Goal: Task Accomplishment & Management: Use online tool/utility

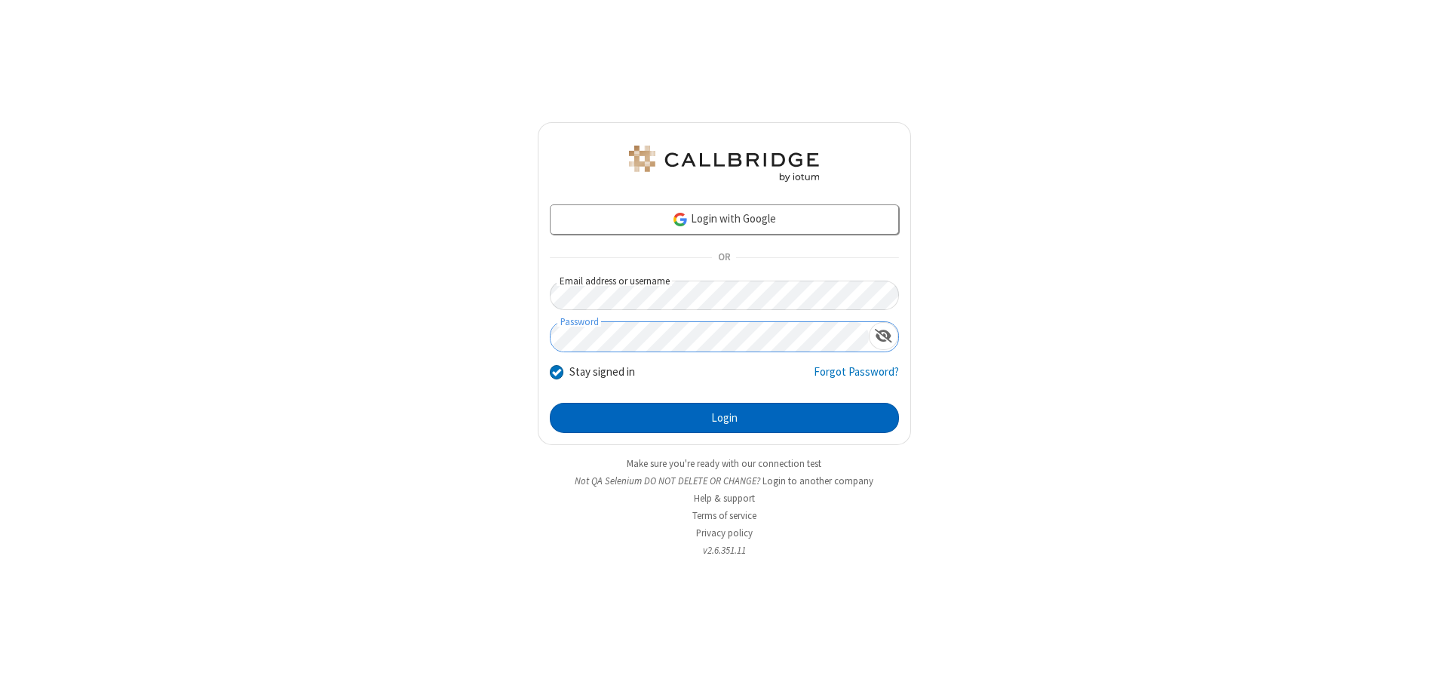
click at [724, 418] on button "Login" at bounding box center [724, 418] width 349 height 30
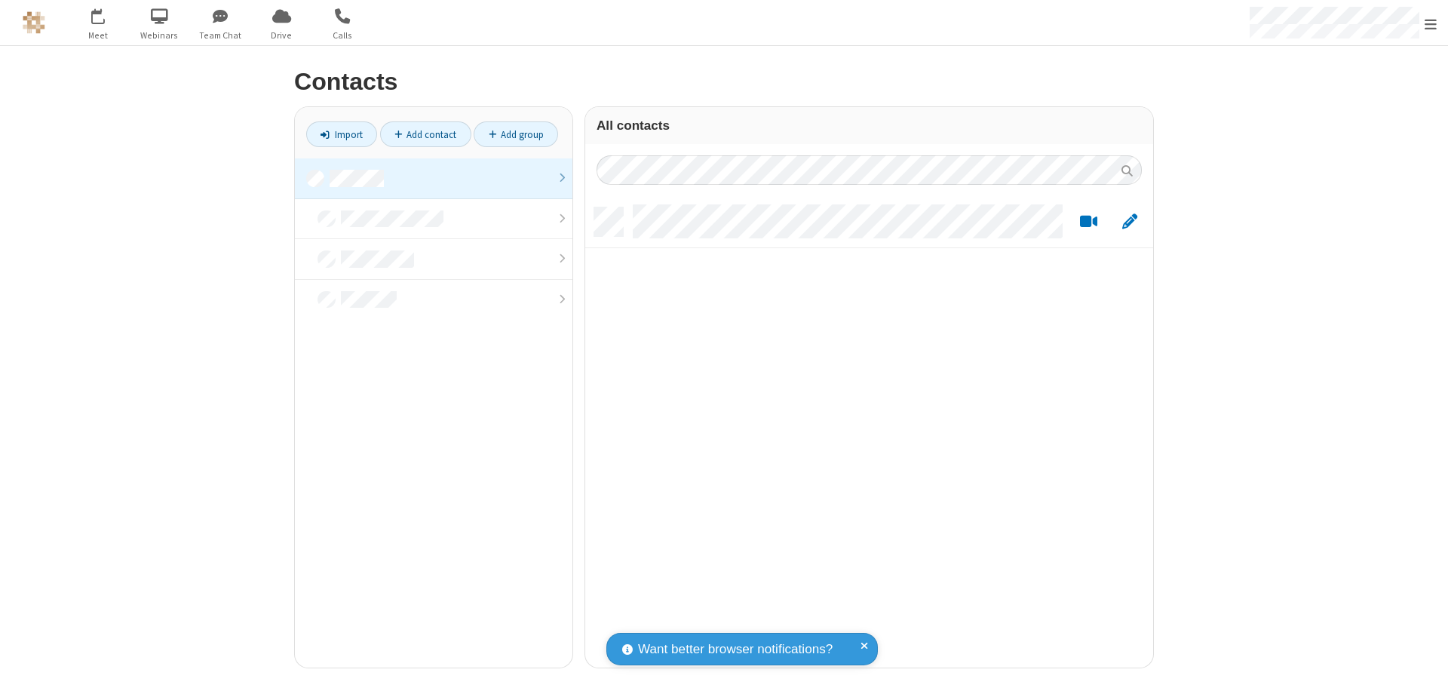
scroll to position [460, 557]
click at [425, 134] on link "Add contact" at bounding box center [425, 134] width 91 height 26
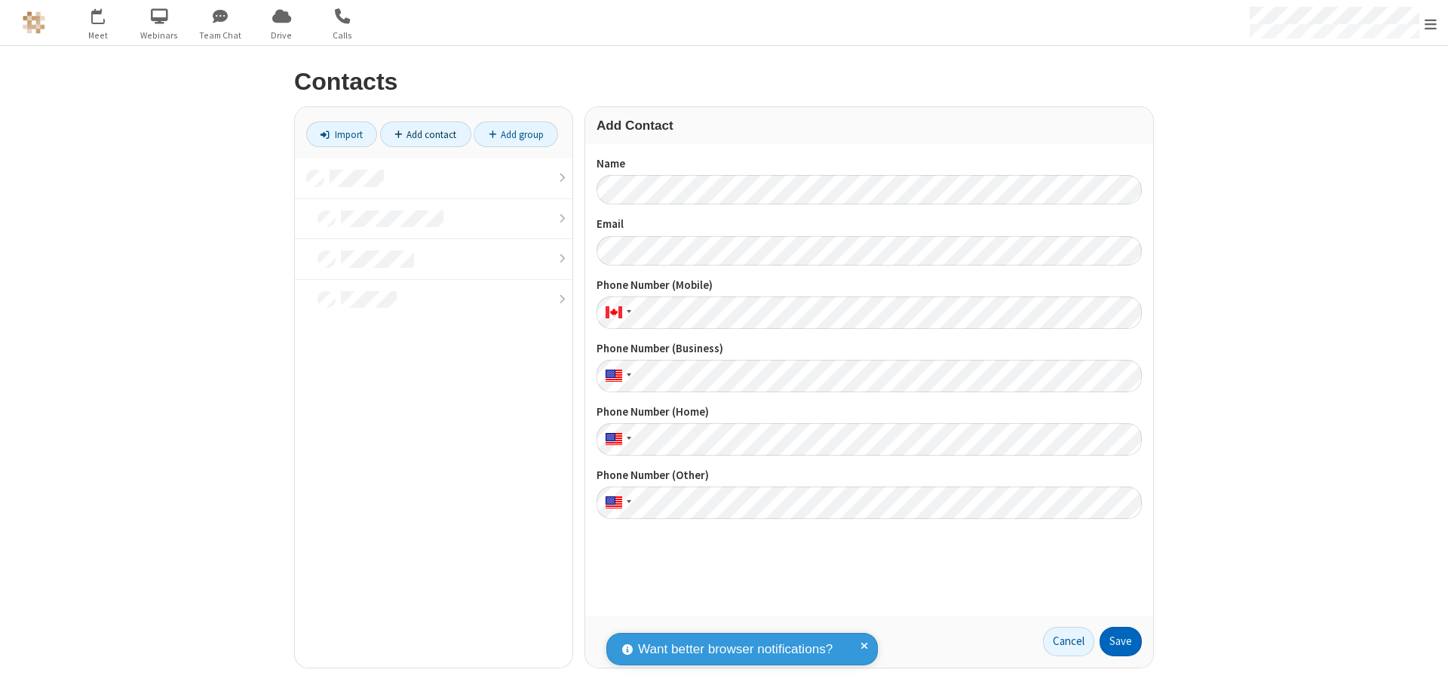
click at [1121, 641] on button "Save" at bounding box center [1121, 642] width 42 height 30
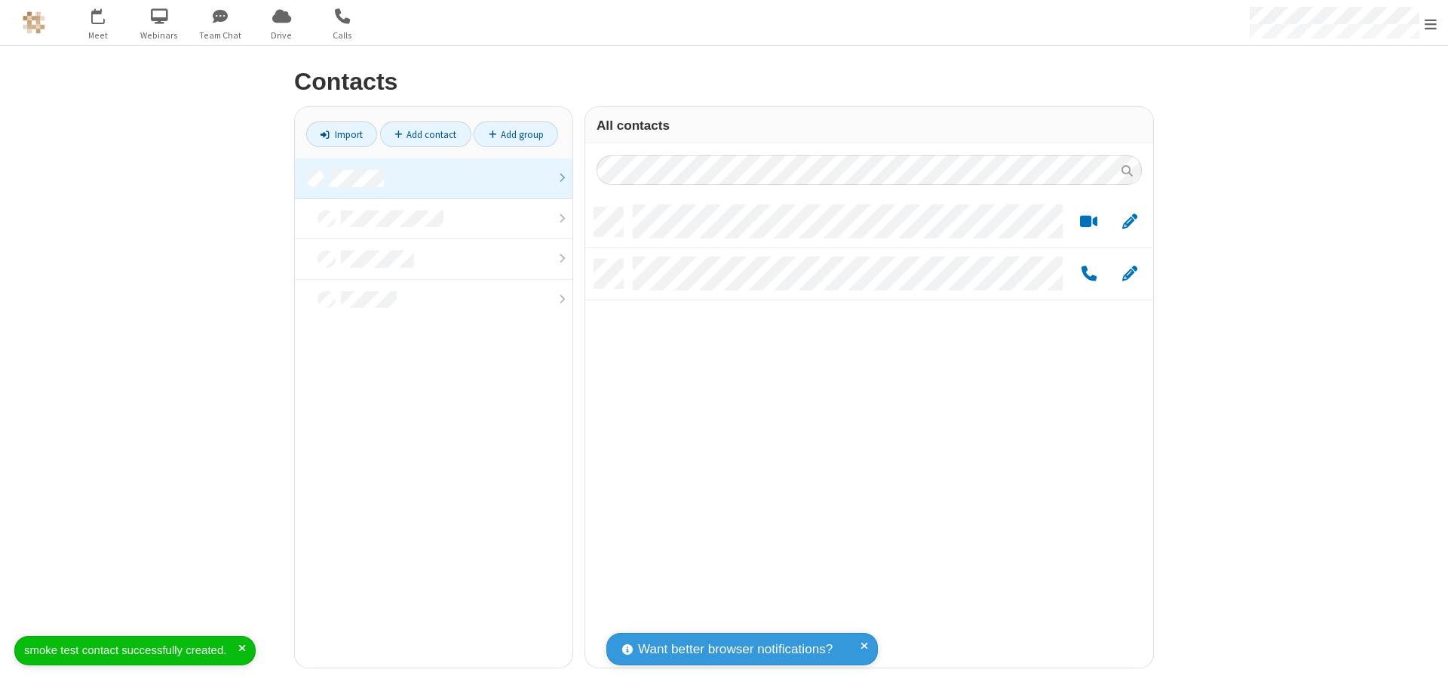
scroll to position [460, 557]
click at [425, 134] on link "Add contact" at bounding box center [425, 134] width 91 height 26
